Goal: Task Accomplishment & Management: Manage account settings

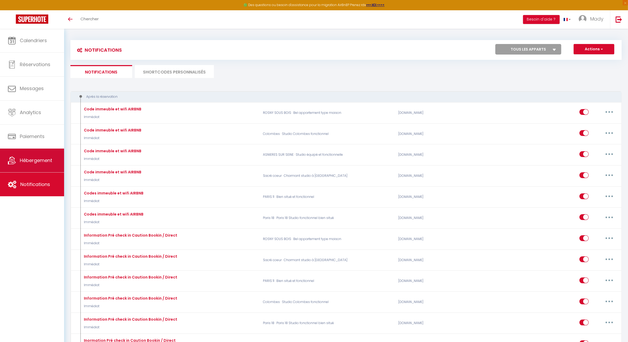
click at [36, 163] on span "Hébergement" at bounding box center [36, 160] width 32 height 7
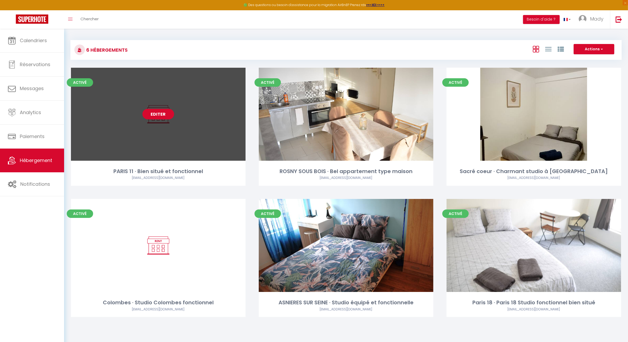
click at [165, 113] on link "Editer" at bounding box center [158, 114] width 32 height 11
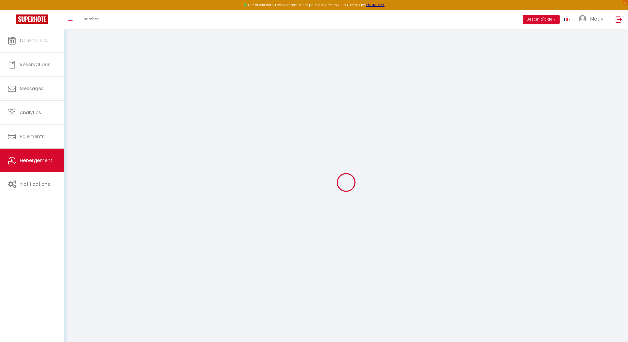
select select "+ 55 %"
select select "+ 40 %"
select select "+ 2 %"
select select
checkbox input "false"
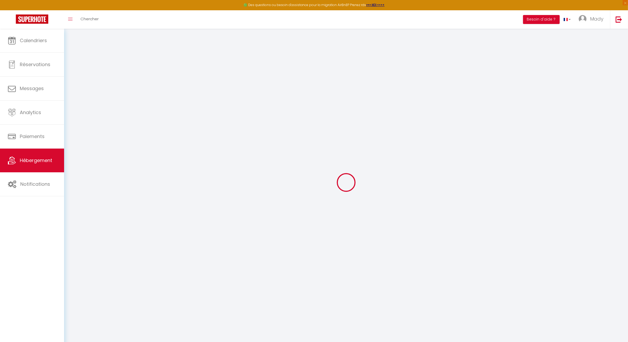
checkbox input "false"
select select "EUR"
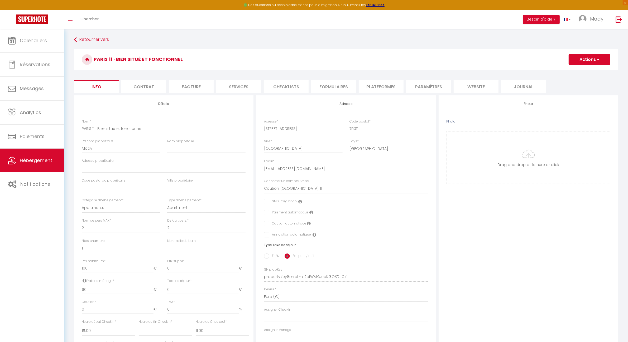
click at [296, 87] on li "Formulaires" at bounding box center [333, 86] width 45 height 13
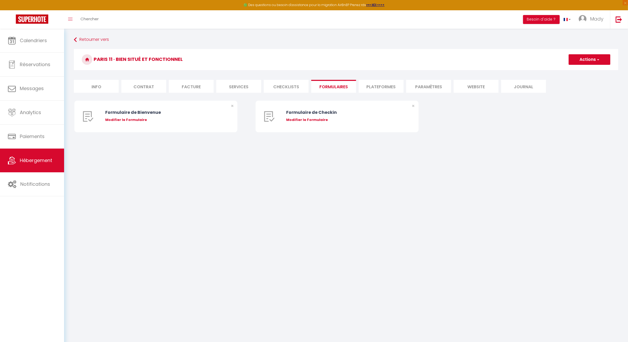
click at [296, 84] on li "Plateformes" at bounding box center [381, 86] width 45 height 13
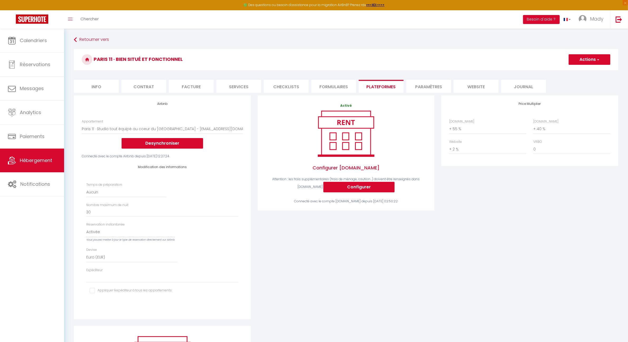
select select
